Goal: Transaction & Acquisition: Book appointment/travel/reservation

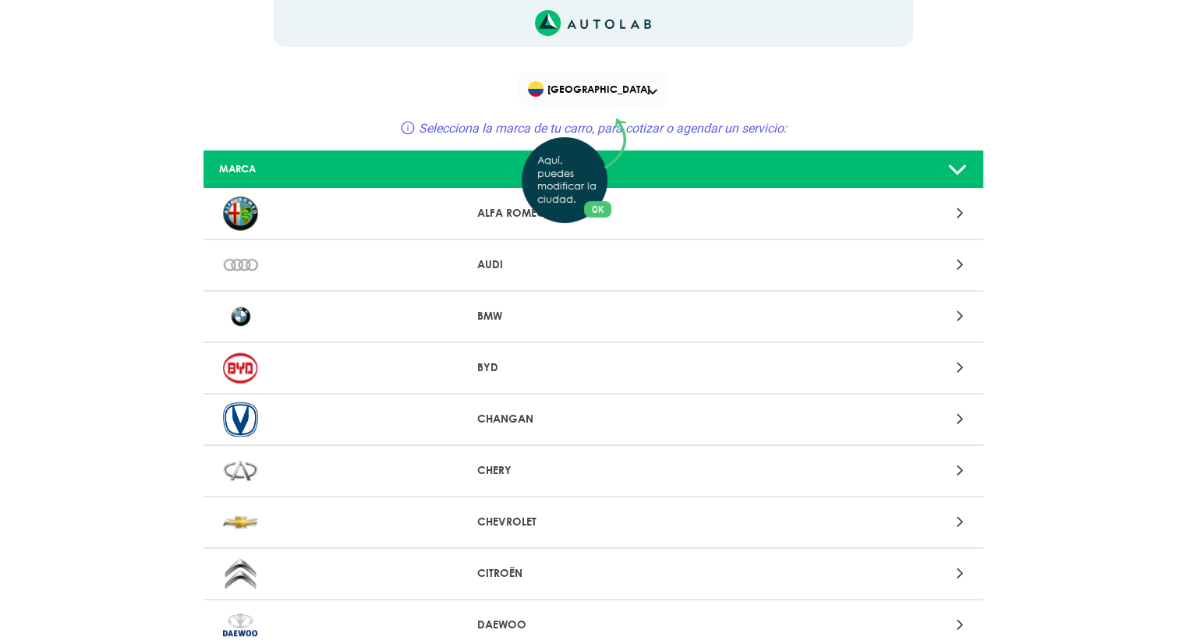
click at [533, 474] on div "Aquí, puedes modificar la ciudad. OK .aex,.bex{fill:none!important;stroke:#50c4…" at bounding box center [593, 322] width 1186 height 644
click at [958, 466] on icon at bounding box center [959, 470] width 7 height 20
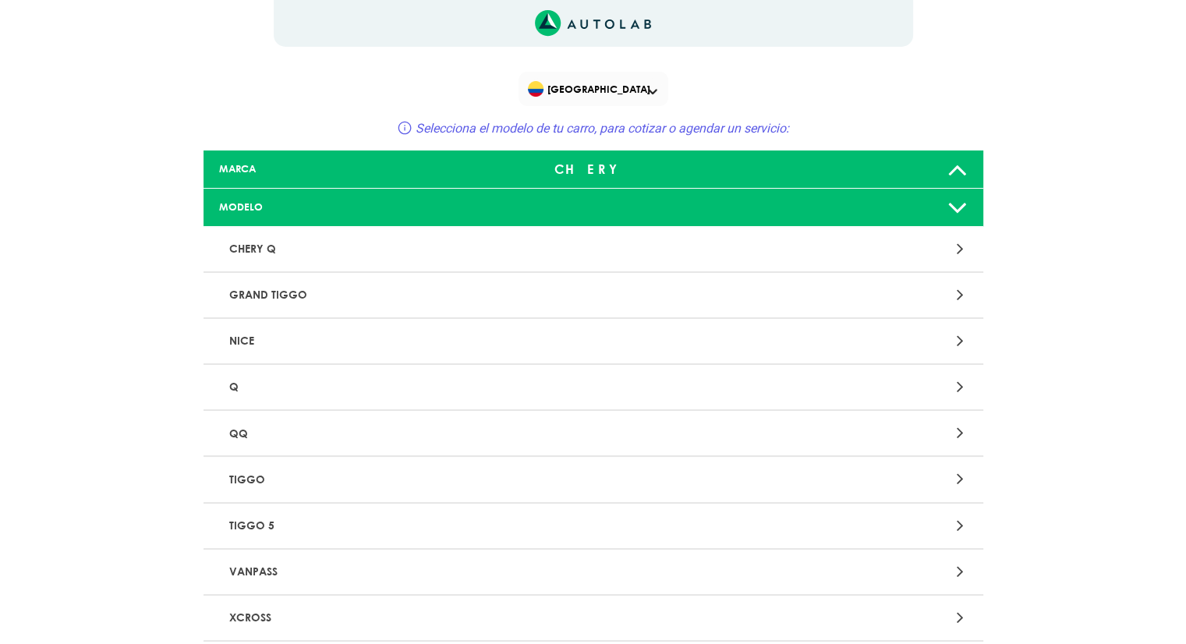
click at [948, 247] on div at bounding box center [847, 249] width 255 height 21
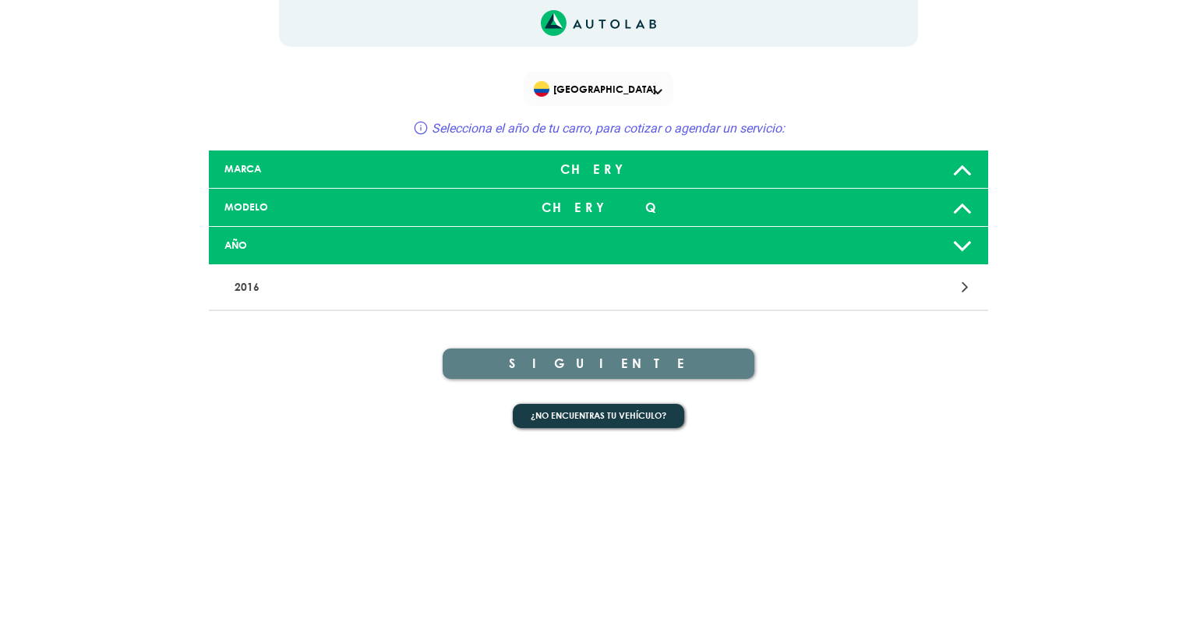
click at [918, 272] on div "2016" at bounding box center [599, 288] width 780 height 46
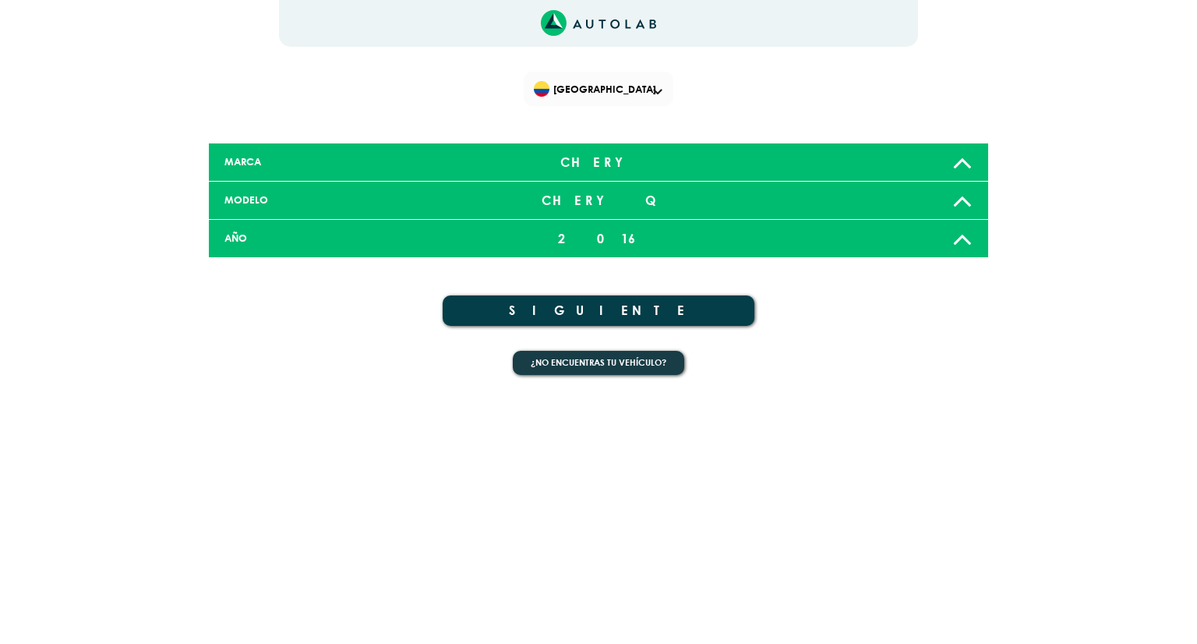
click at [734, 316] on button "SIGUIENTE" at bounding box center [599, 310] width 312 height 30
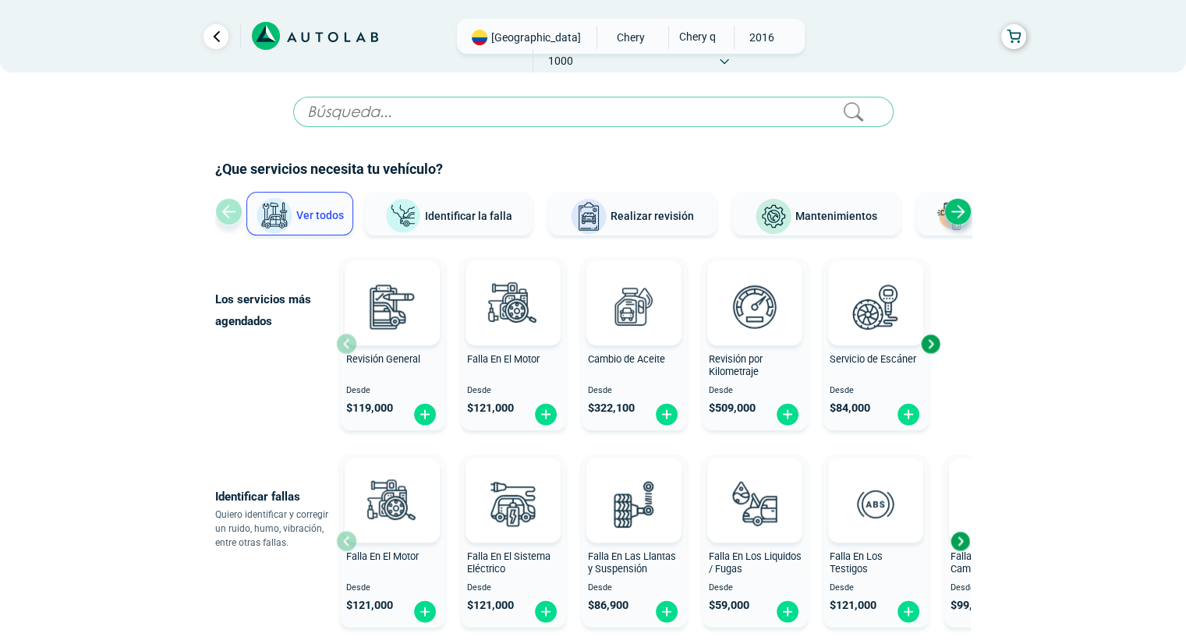
click at [502, 34] on span "[GEOGRAPHIC_DATA]" at bounding box center [536, 38] width 90 height 16
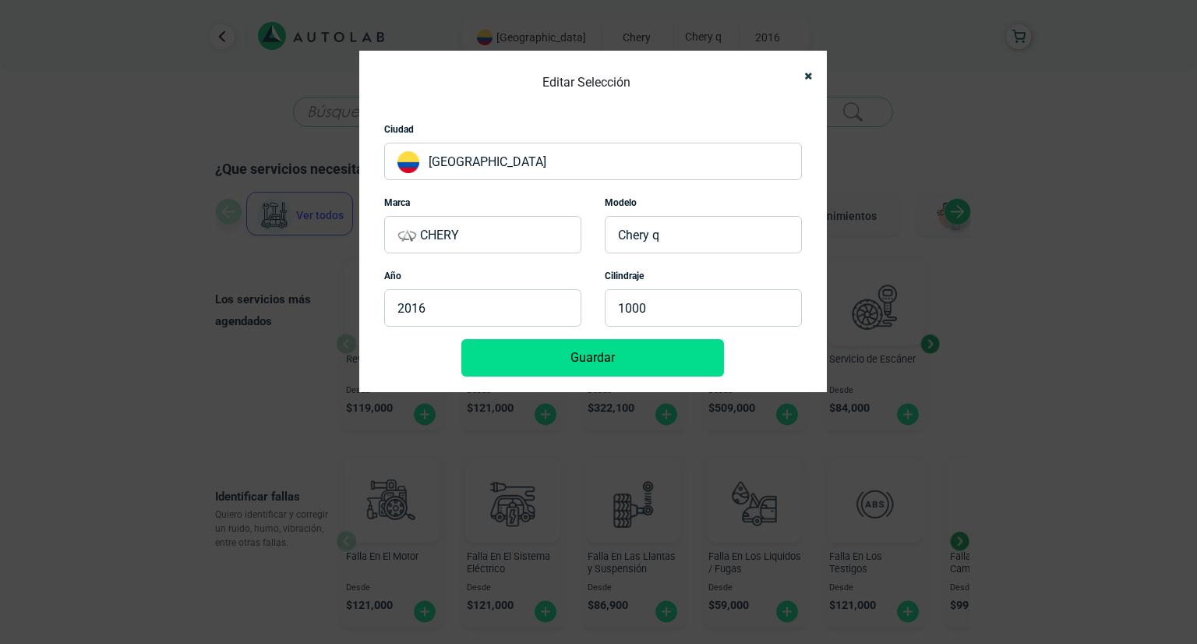
click at [515, 157] on p "[GEOGRAPHIC_DATA]" at bounding box center [593, 161] width 418 height 37
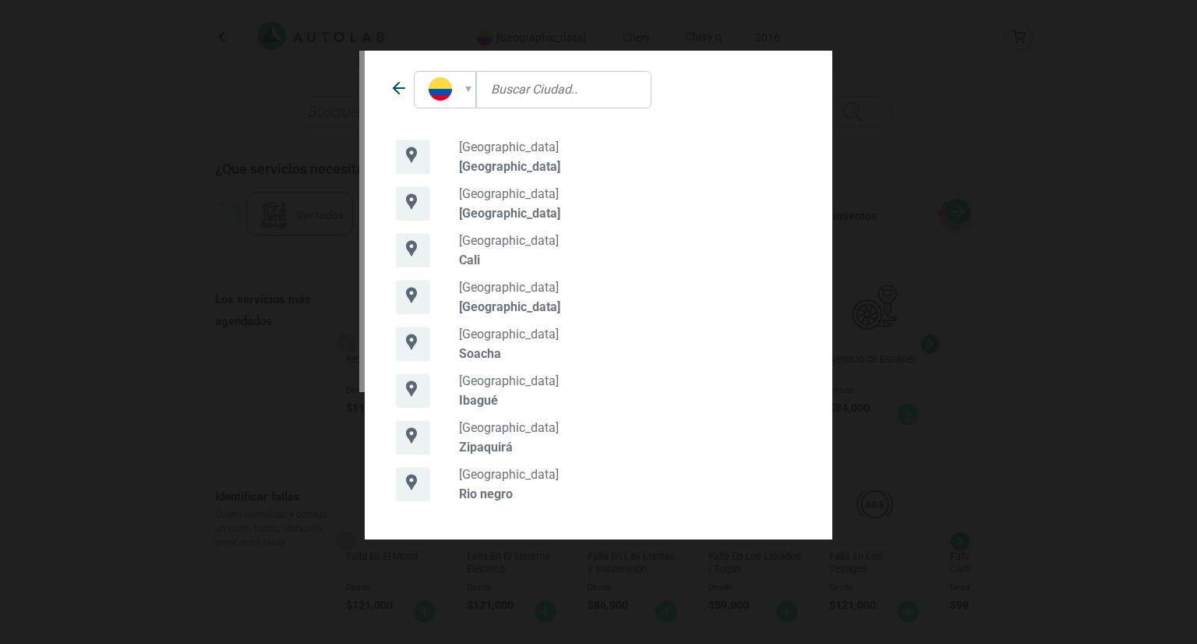
click at [501, 306] on p "[GEOGRAPHIC_DATA]" at bounding box center [630, 306] width 342 height 15
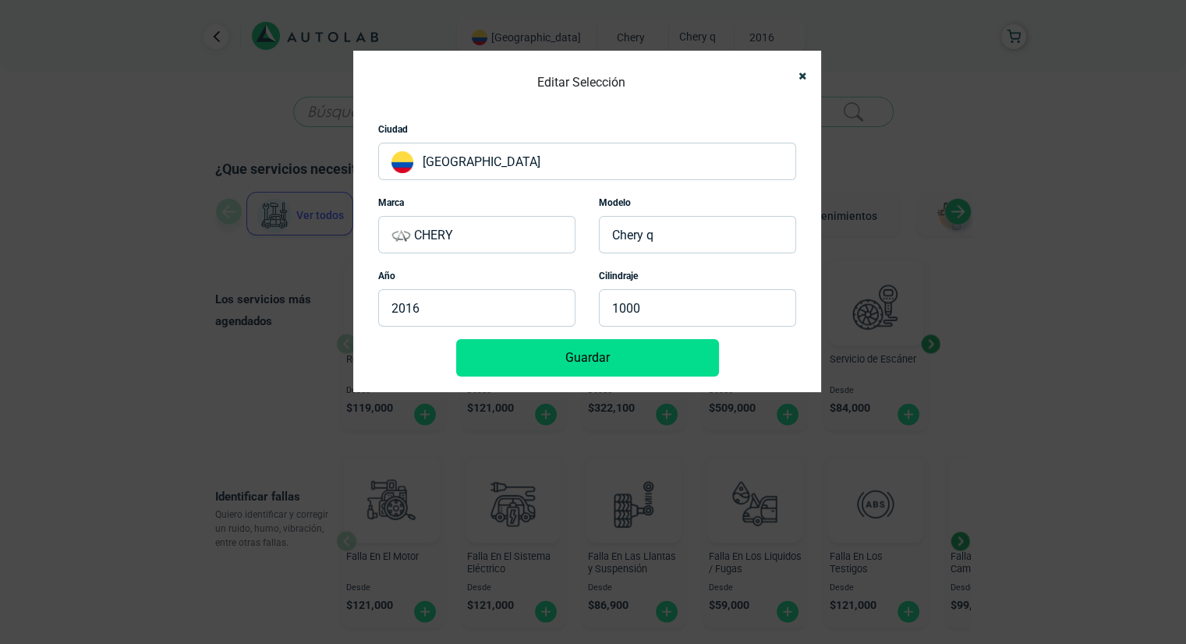
click at [600, 373] on button "Guardar" at bounding box center [587, 357] width 263 height 37
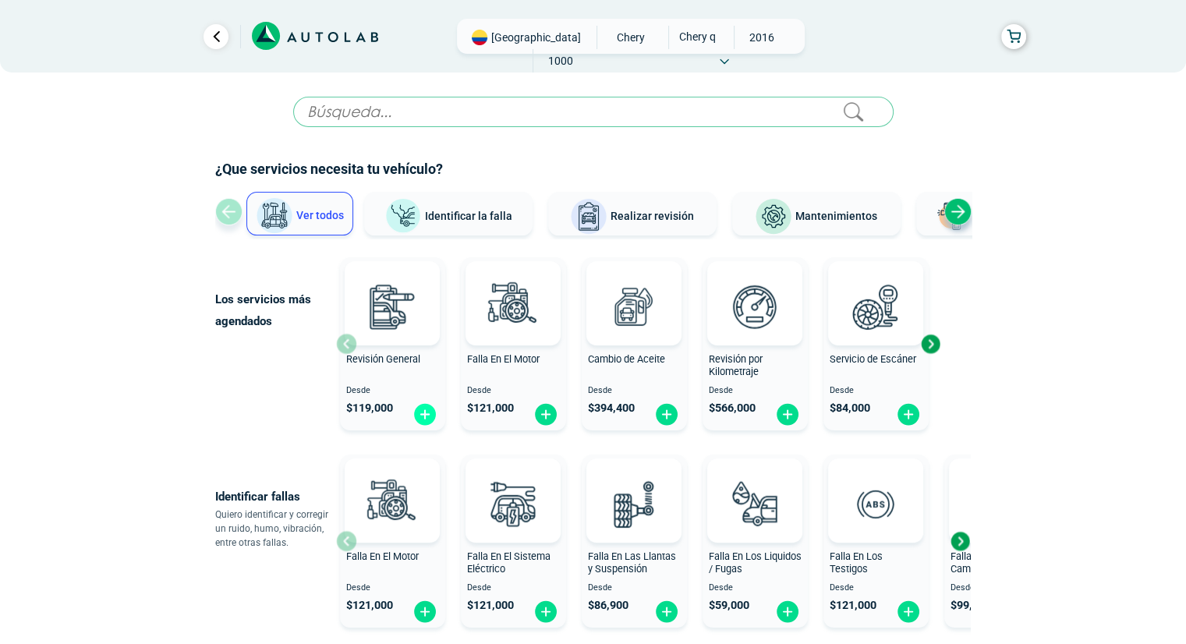
click at [421, 418] on img at bounding box center [424, 414] width 25 height 24
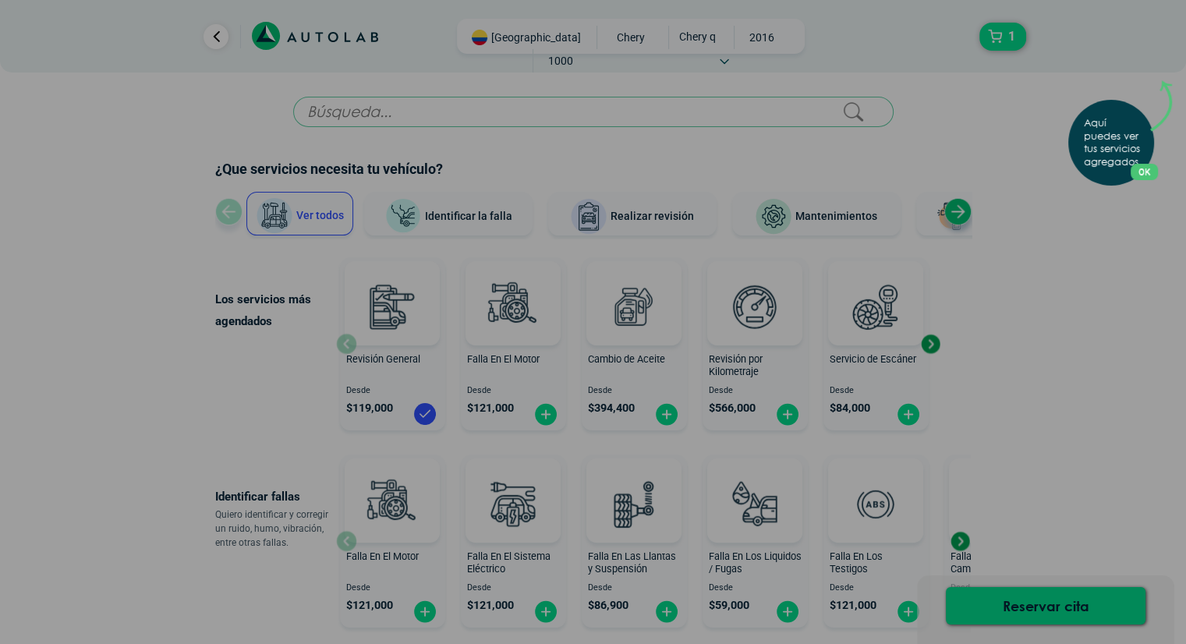
click at [1144, 172] on button "OK" at bounding box center [1143, 172] width 27 height 16
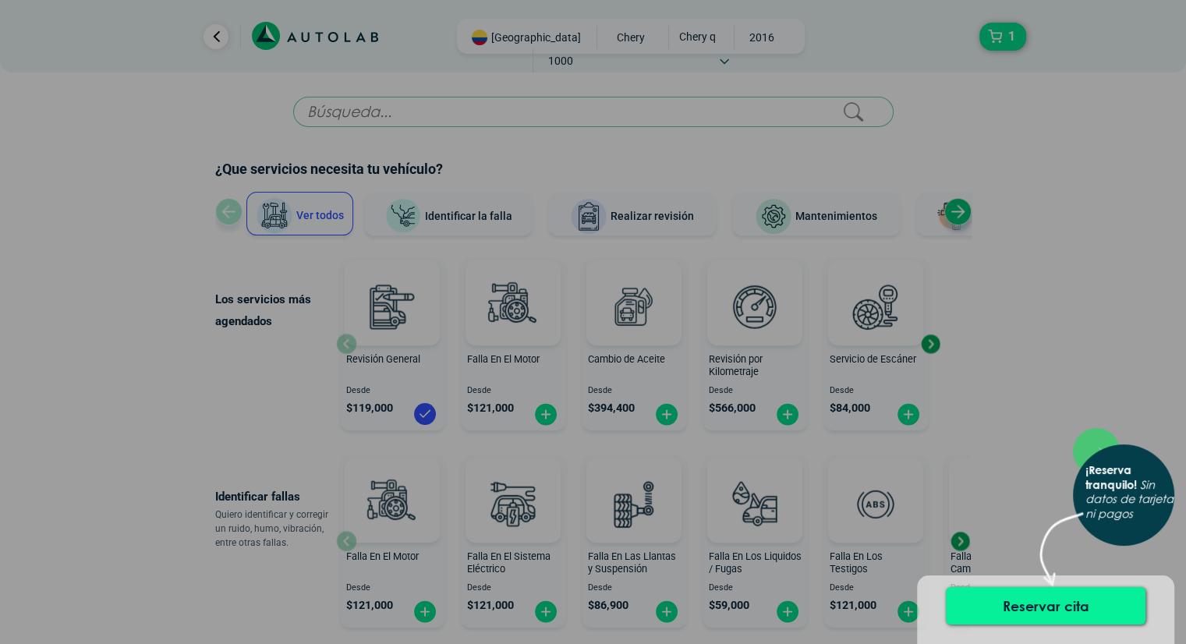
click at [1054, 596] on button "Reservar cita" at bounding box center [1046, 605] width 200 height 37
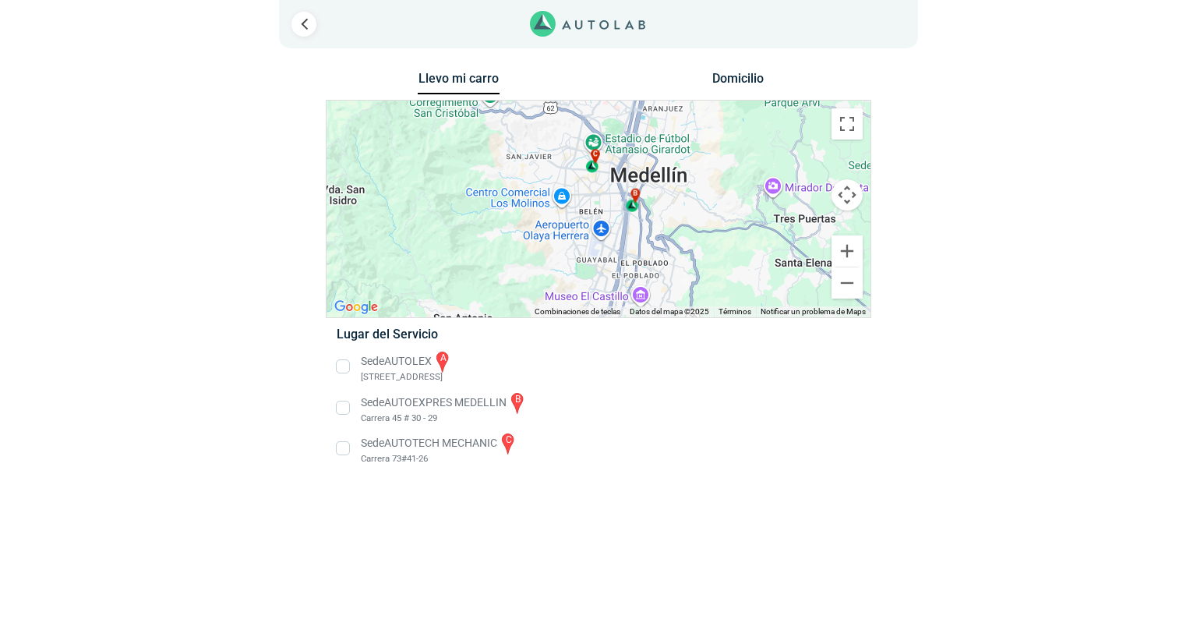
click at [346, 362] on li "Sede AUTOLEX a [STREET_ADDRESS]" at bounding box center [598, 366] width 547 height 35
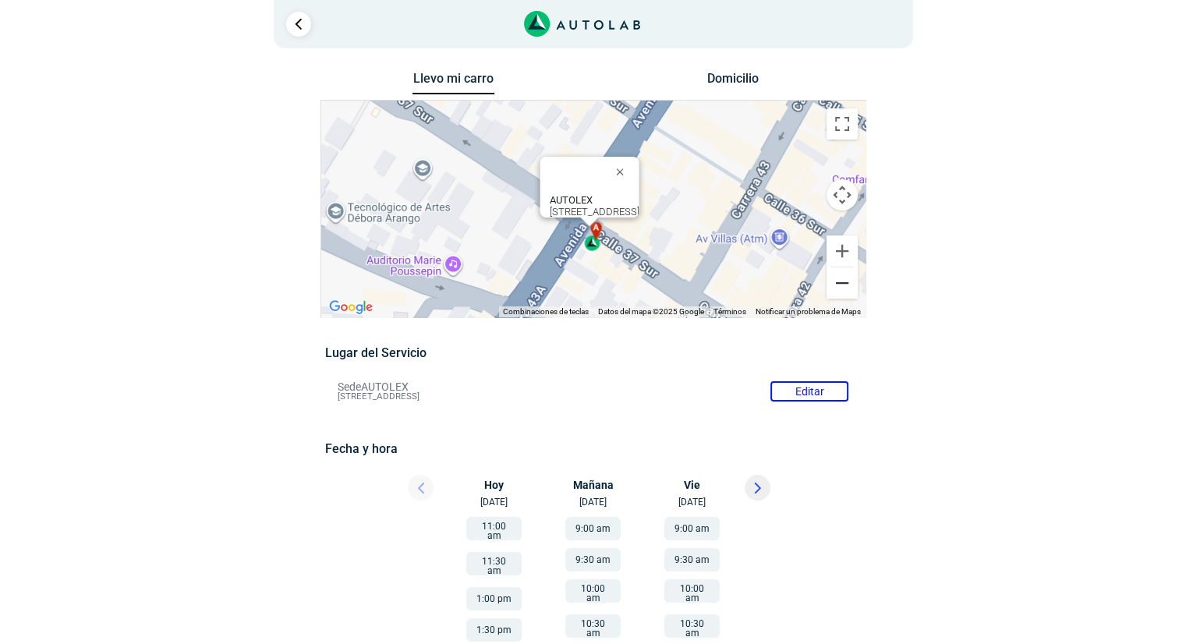
click at [845, 285] on button "Reducir" at bounding box center [841, 282] width 31 height 31
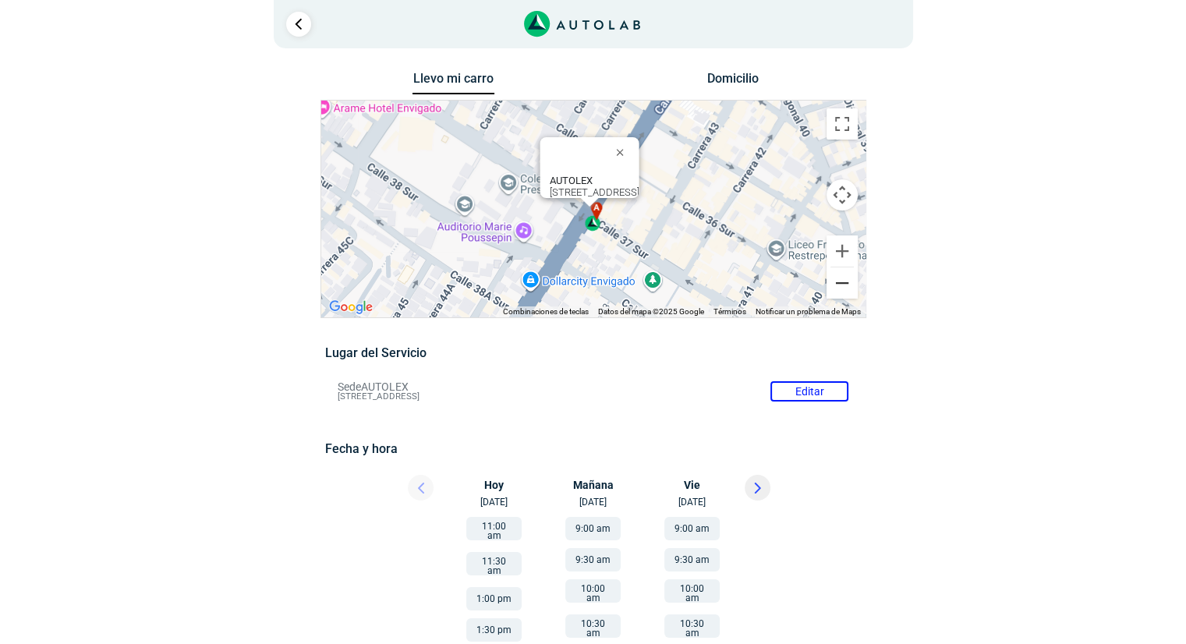
click at [845, 285] on button "Reducir" at bounding box center [841, 282] width 31 height 31
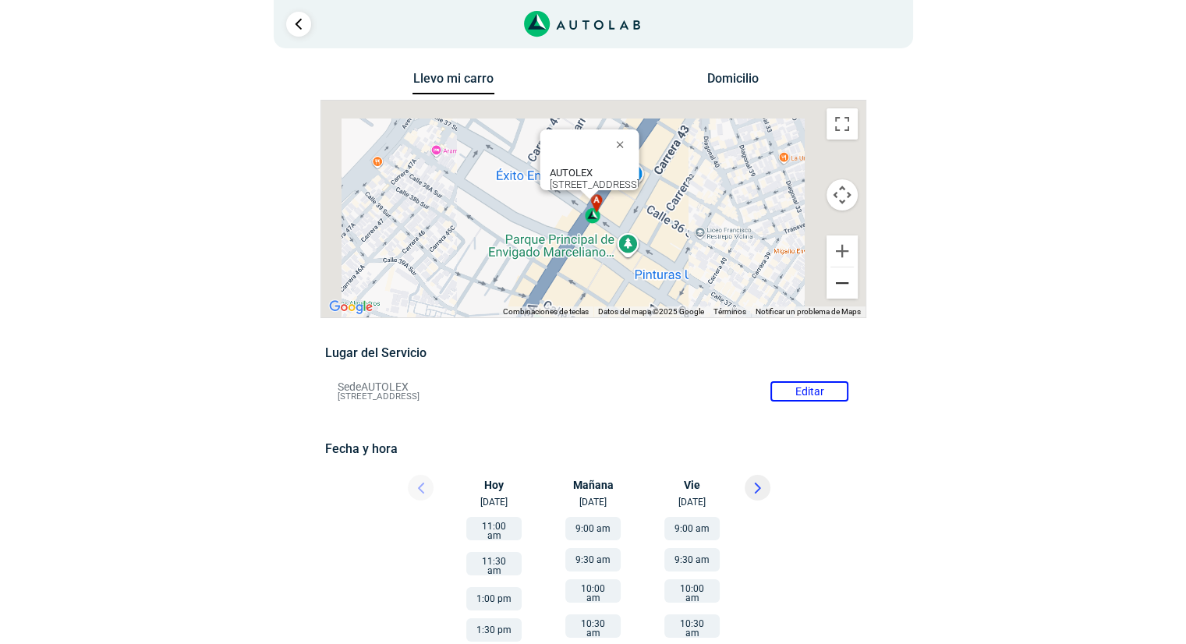
click at [845, 285] on button "Reducir" at bounding box center [841, 282] width 31 height 31
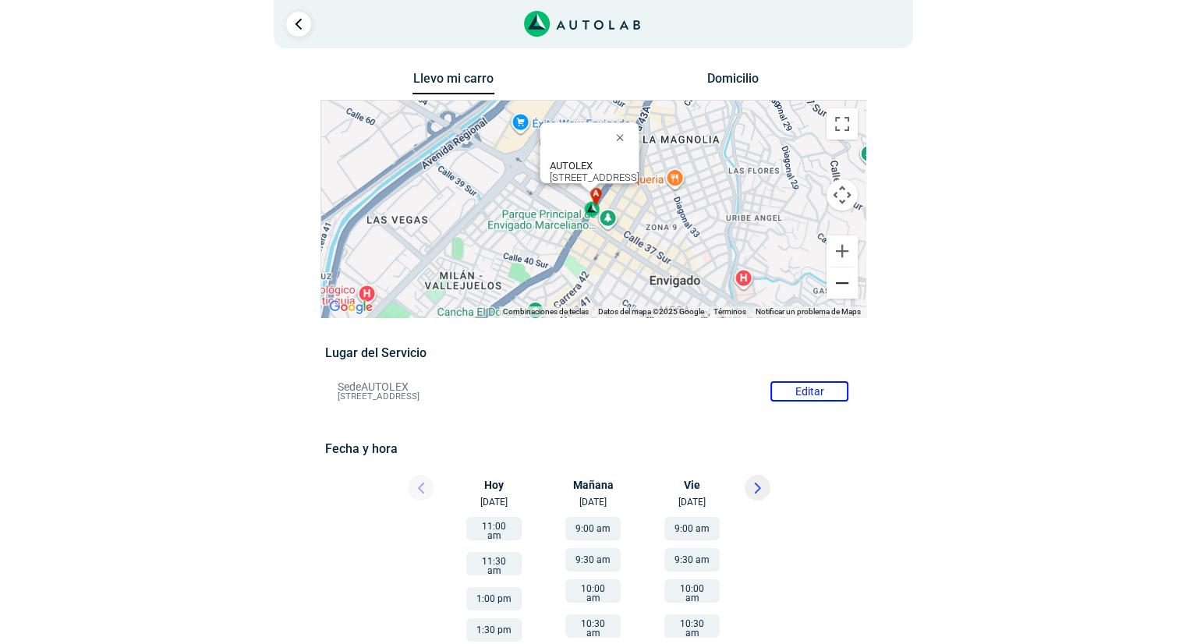
click at [845, 285] on button "Reducir" at bounding box center [841, 282] width 31 height 31
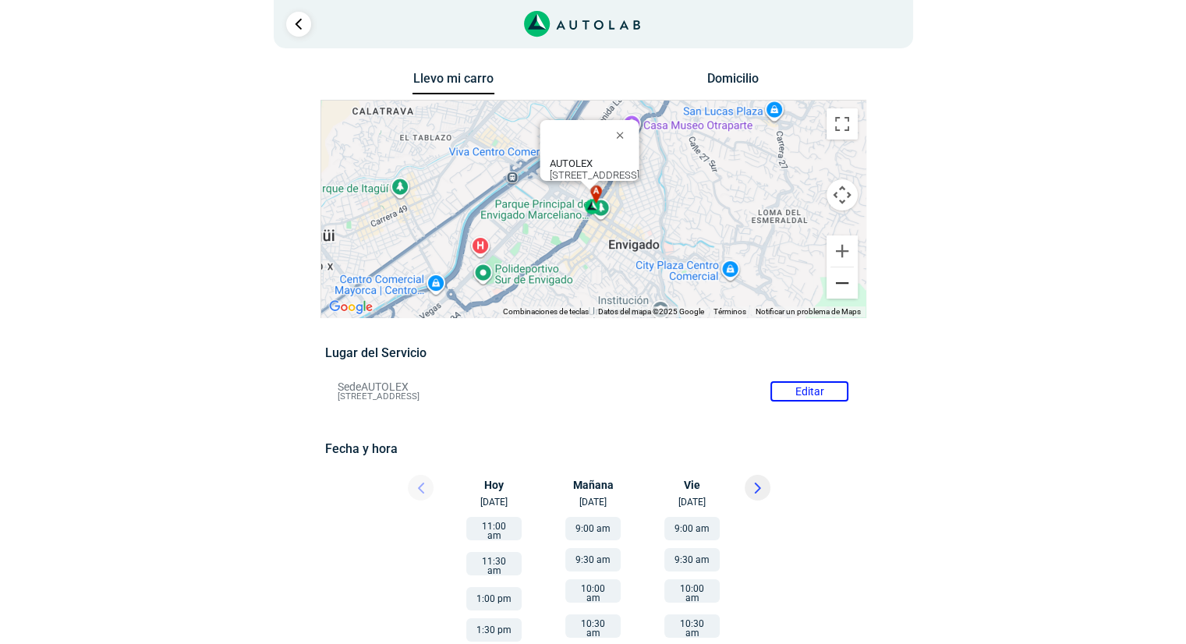
click at [845, 285] on button "Reducir" at bounding box center [841, 282] width 31 height 31
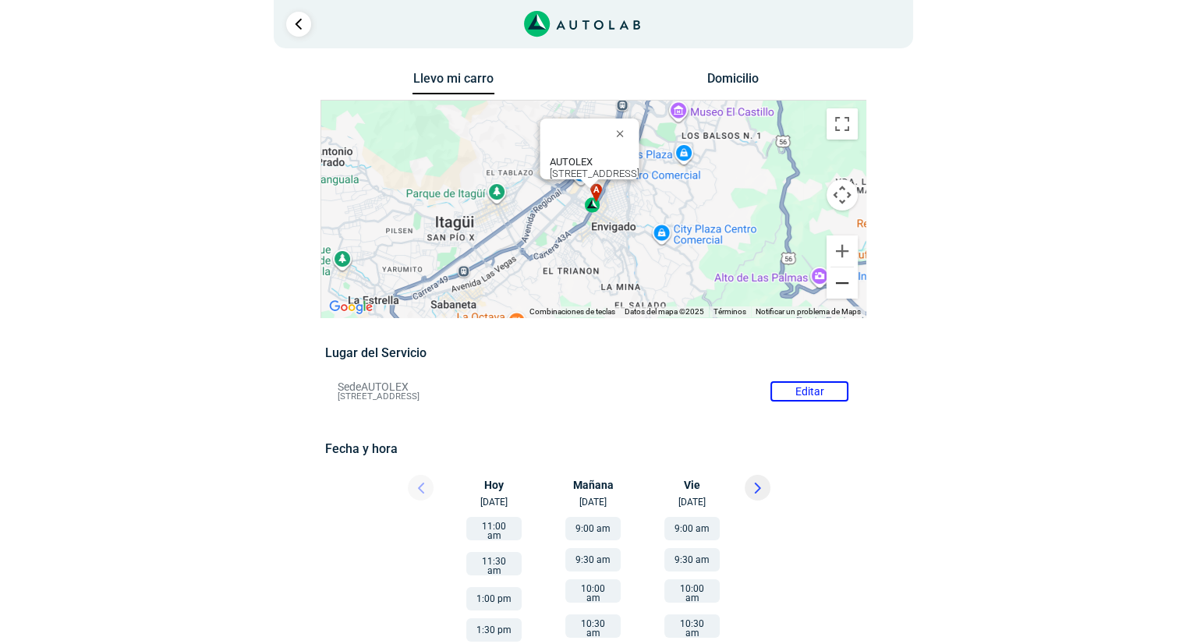
click at [845, 285] on button "Reducir" at bounding box center [841, 282] width 31 height 31
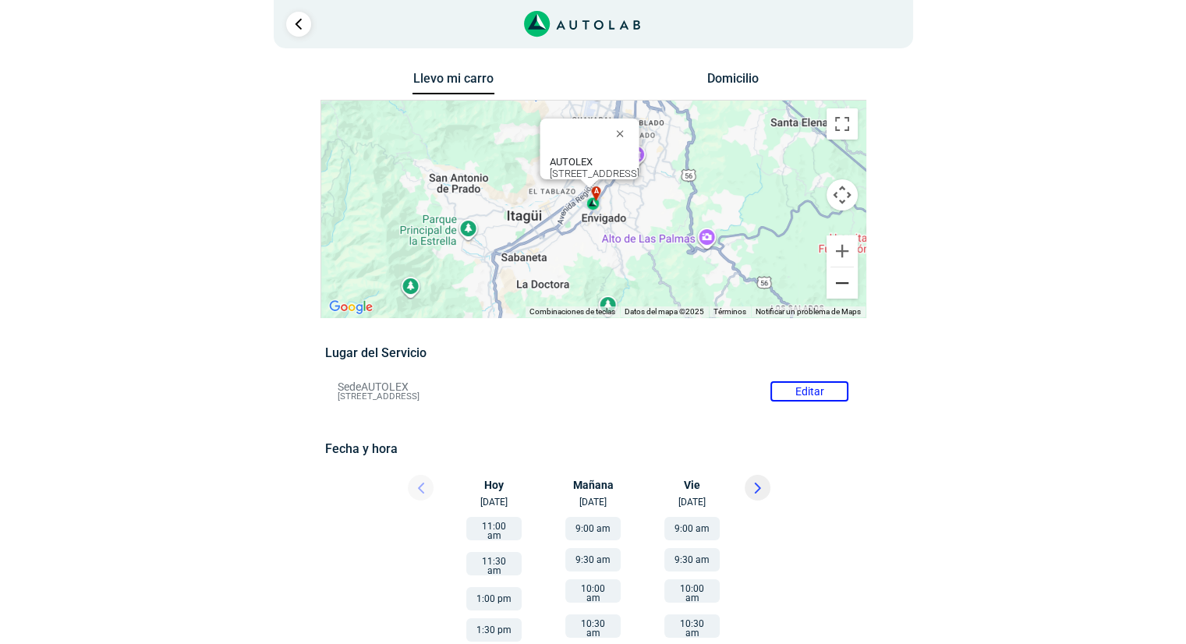
click at [845, 285] on button "Reducir" at bounding box center [841, 282] width 31 height 31
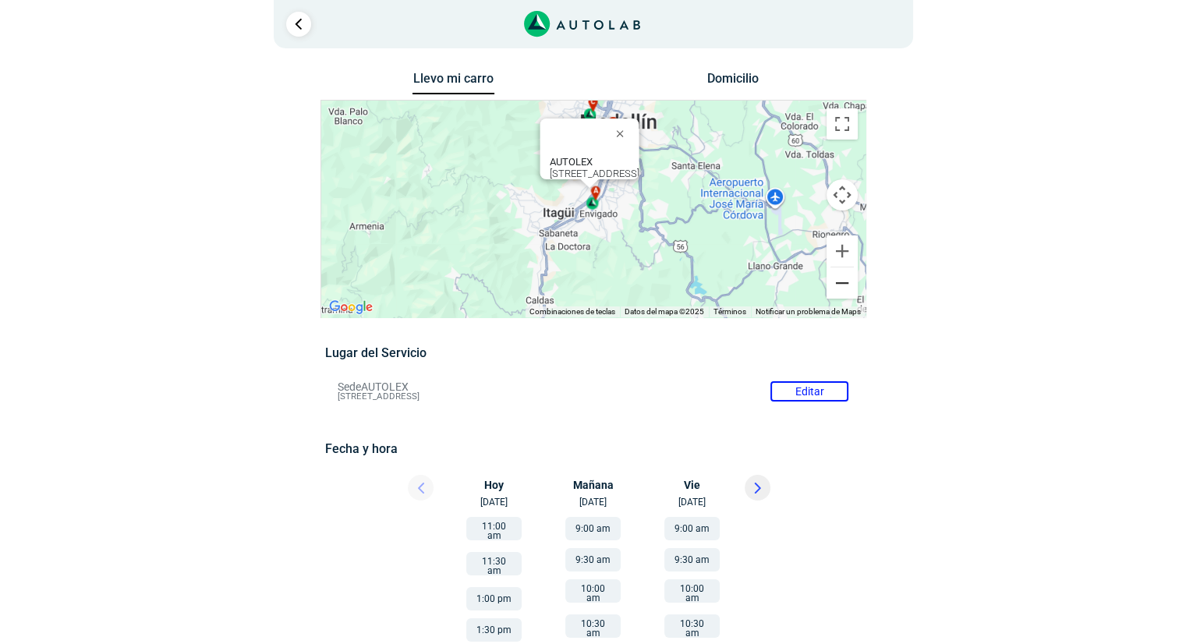
click at [845, 285] on button "Reducir" at bounding box center [841, 282] width 31 height 31
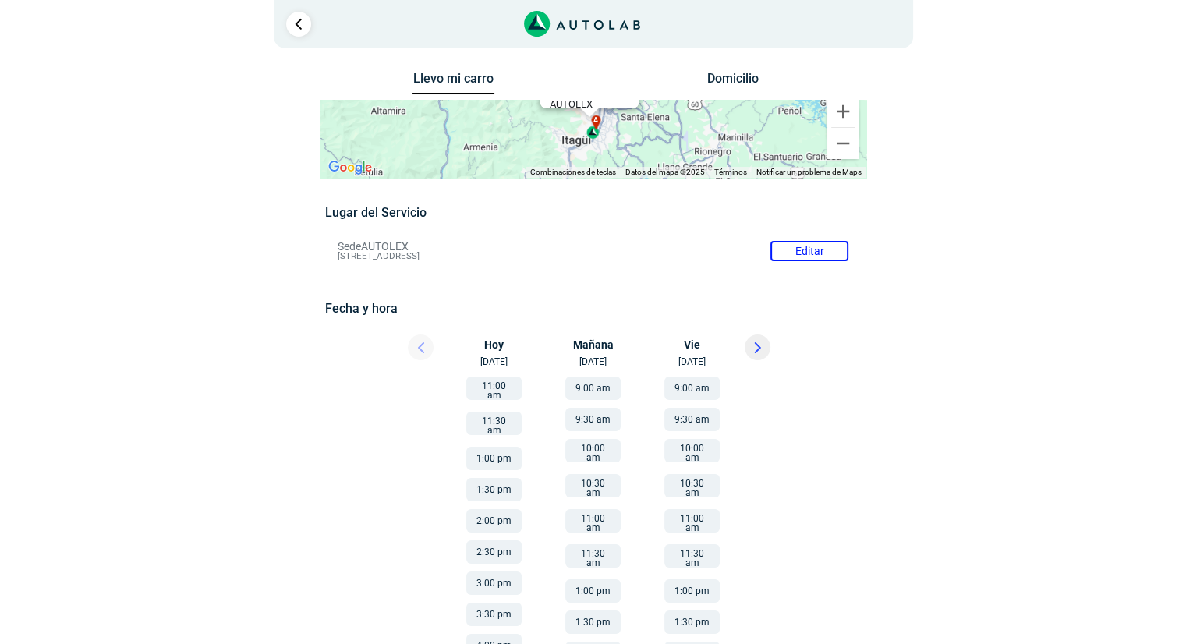
click at [508, 393] on button "11:00 am" at bounding box center [493, 388] width 55 height 23
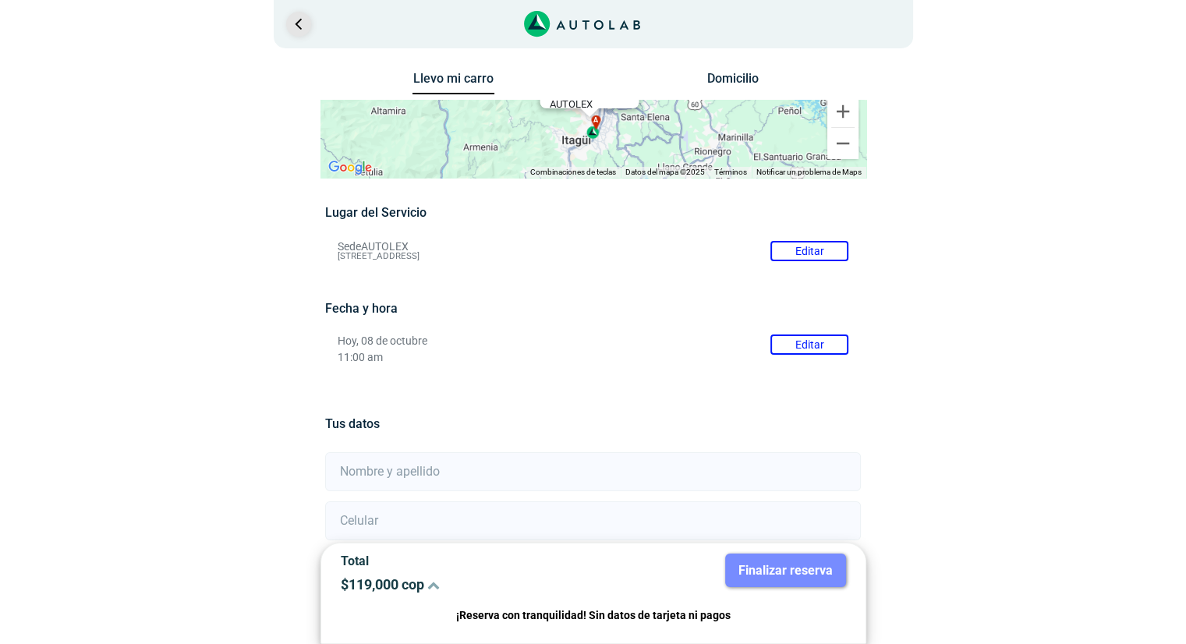
click at [289, 29] on link "Ir al paso anterior" at bounding box center [298, 24] width 25 height 25
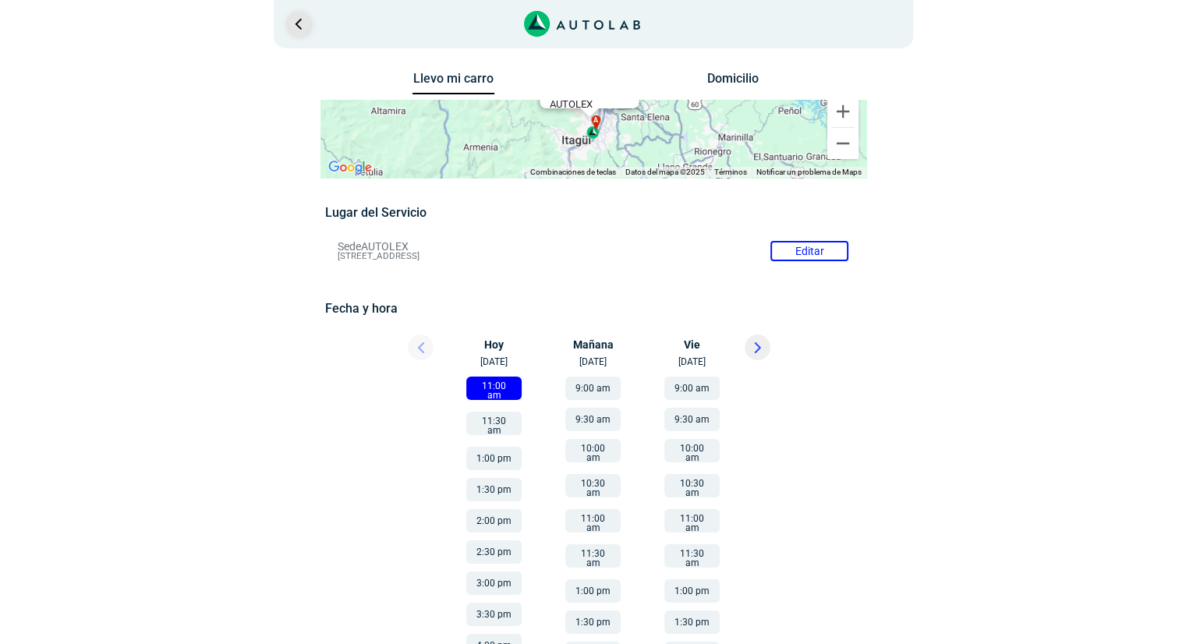
click at [289, 29] on link "Ir al paso anterior" at bounding box center [298, 24] width 25 height 25
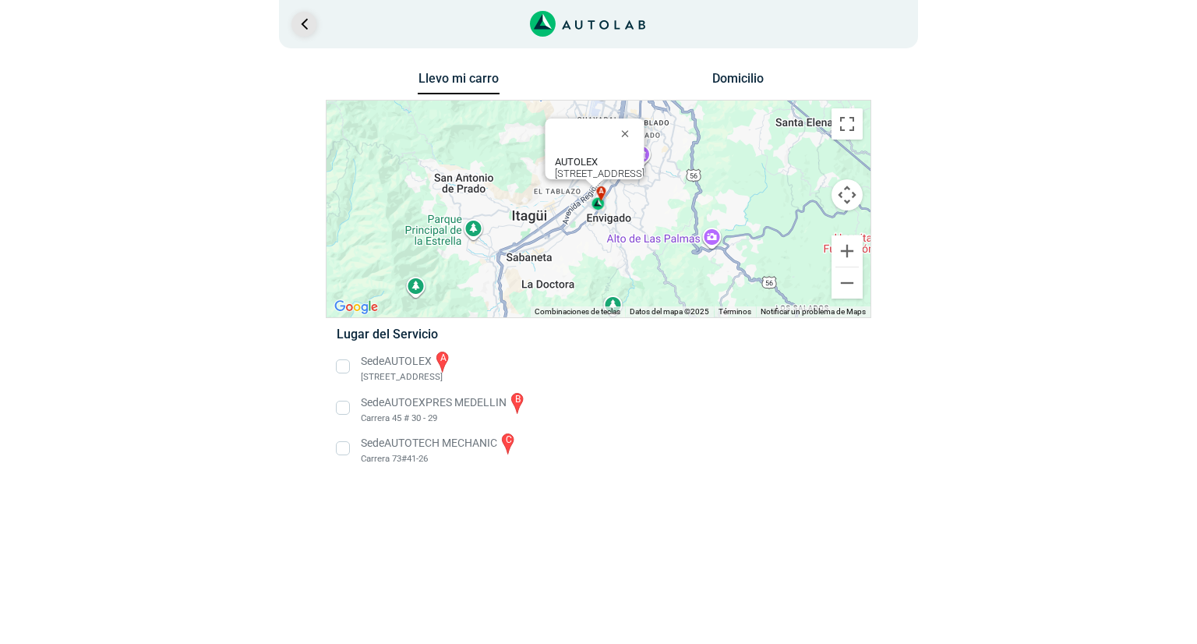
click at [303, 28] on link "Ir al paso anterior" at bounding box center [304, 24] width 25 height 25
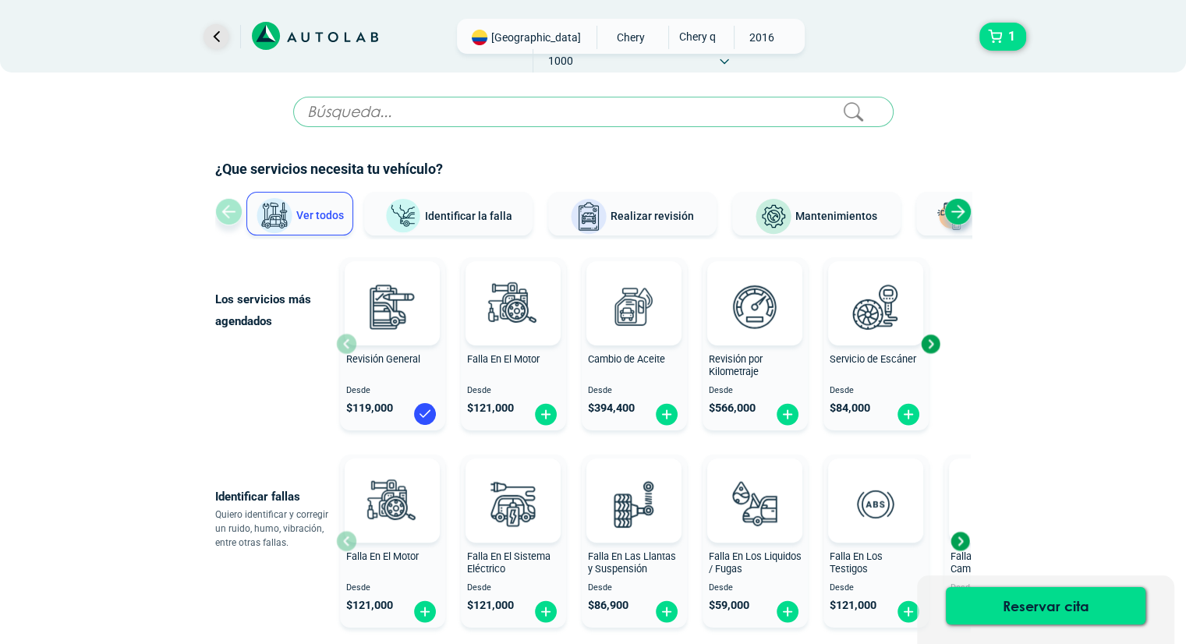
click at [221, 30] on link "Ir al paso anterior" at bounding box center [215, 36] width 25 height 25
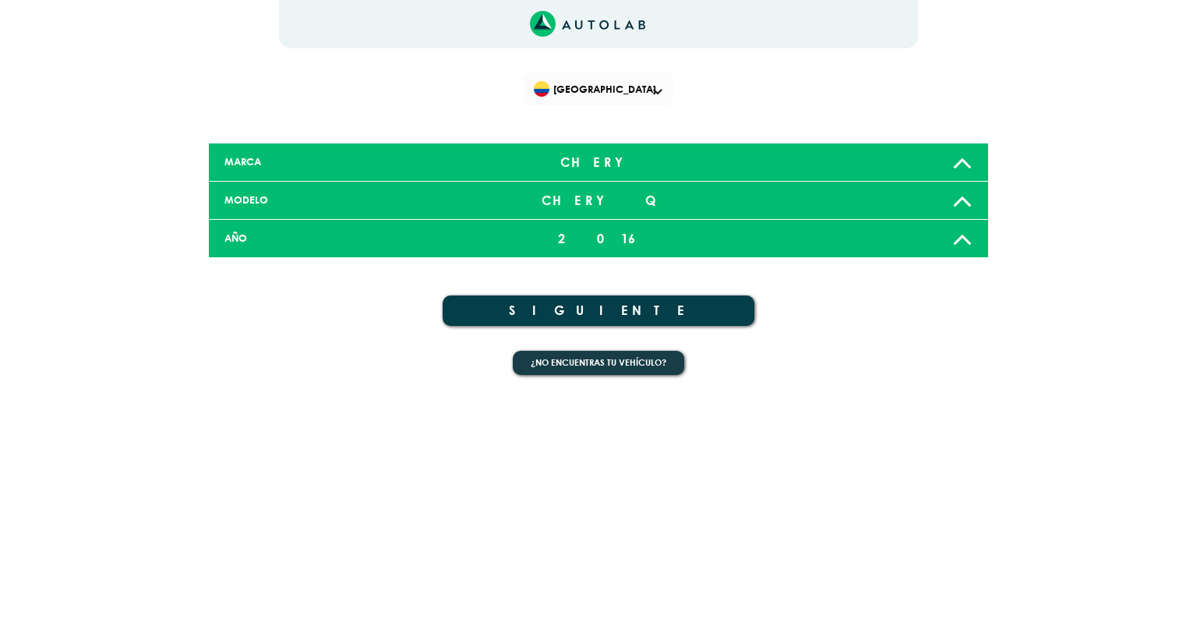
click at [221, 30] on div "1 [GEOGRAPHIC_DATA] ×" at bounding box center [599, 197] width 936 height 394
